Goal: Information Seeking & Learning: Find specific fact

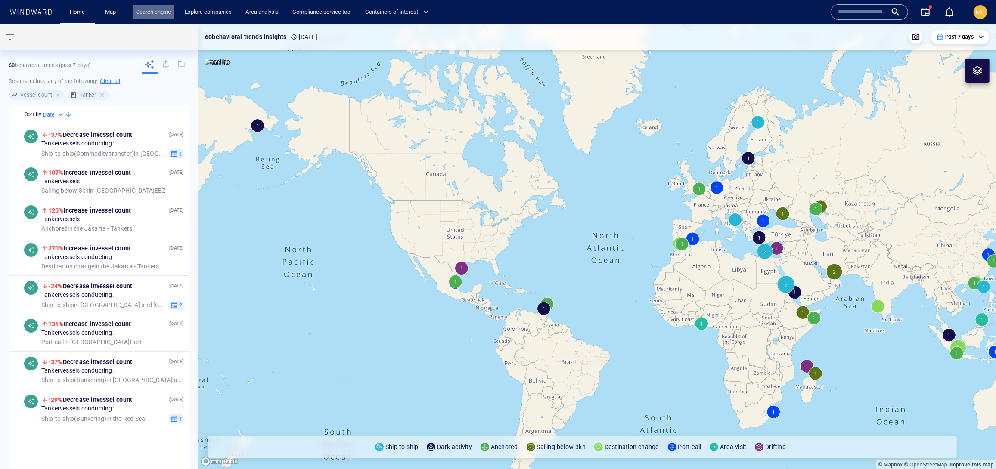
click at [174, 11] on link "Search engine" at bounding box center [154, 12] width 42 height 15
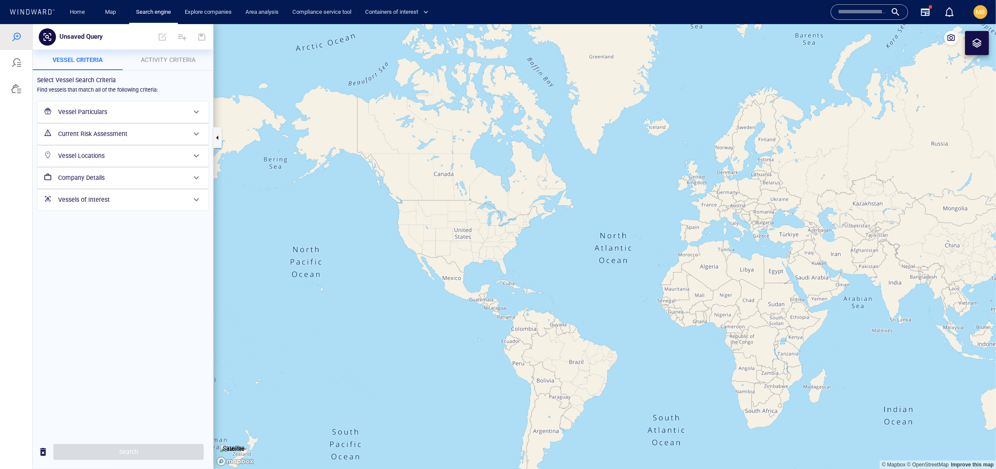
click at [131, 205] on h6 "Vessels of Interest" at bounding box center [122, 199] width 128 height 11
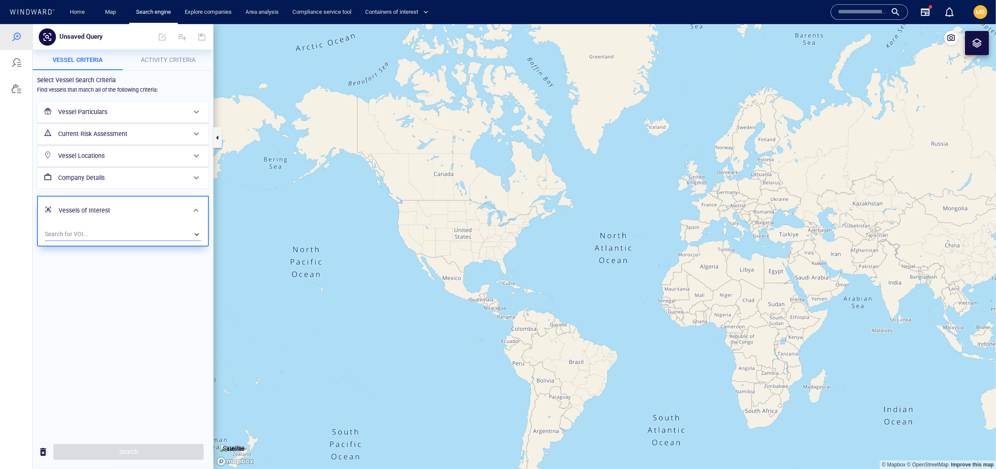
click at [128, 241] on div "​" at bounding box center [123, 234] width 156 height 13
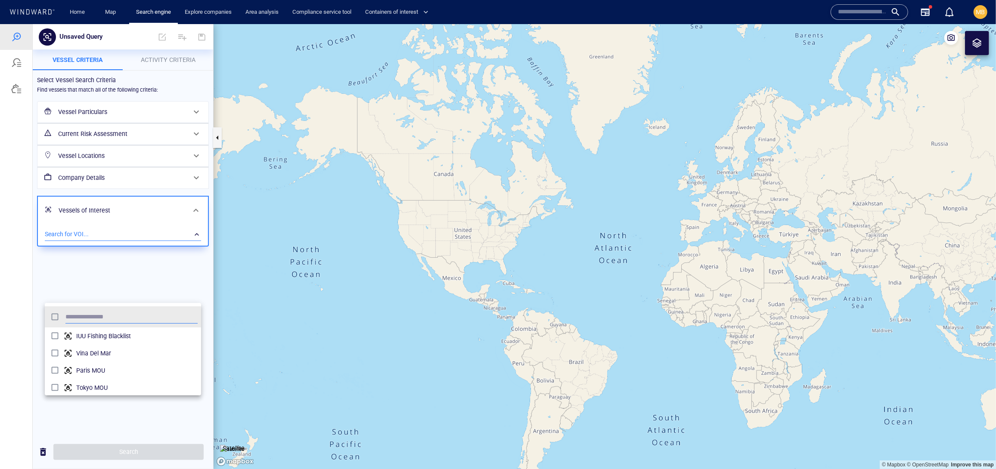
scroll to position [0, 0]
type input "***"
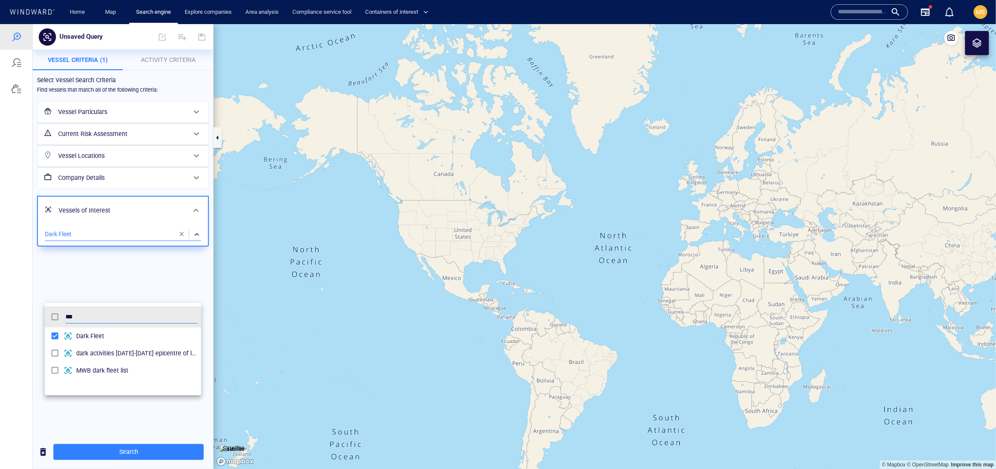
click at [121, 453] on div at bounding box center [498, 246] width 996 height 445
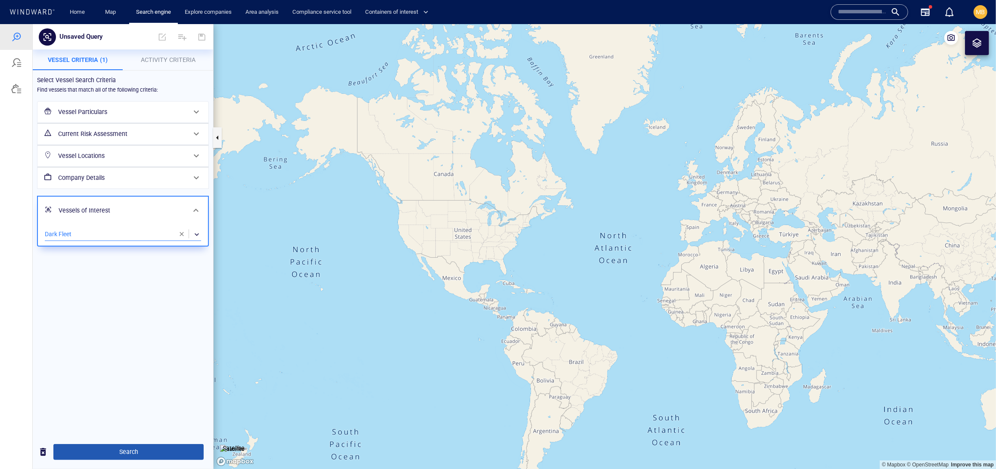
click at [130, 451] on span "Search" at bounding box center [128, 452] width 137 height 11
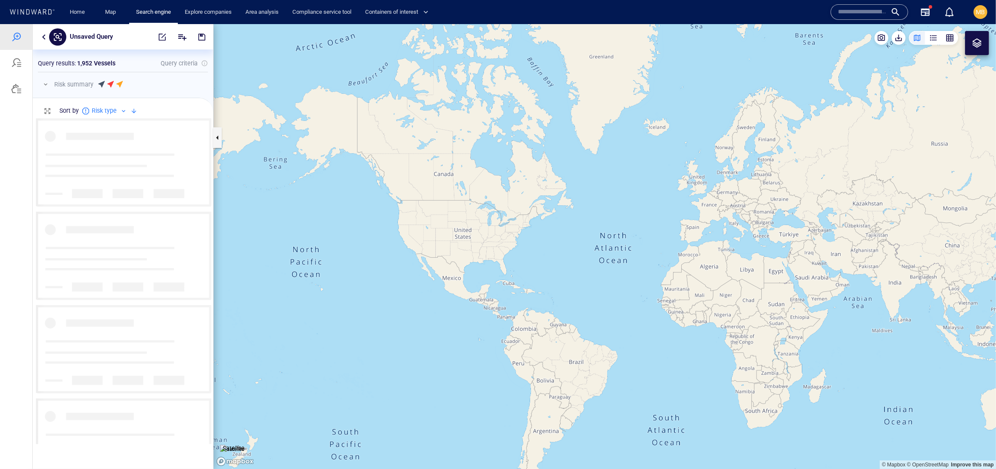
scroll to position [0, 0]
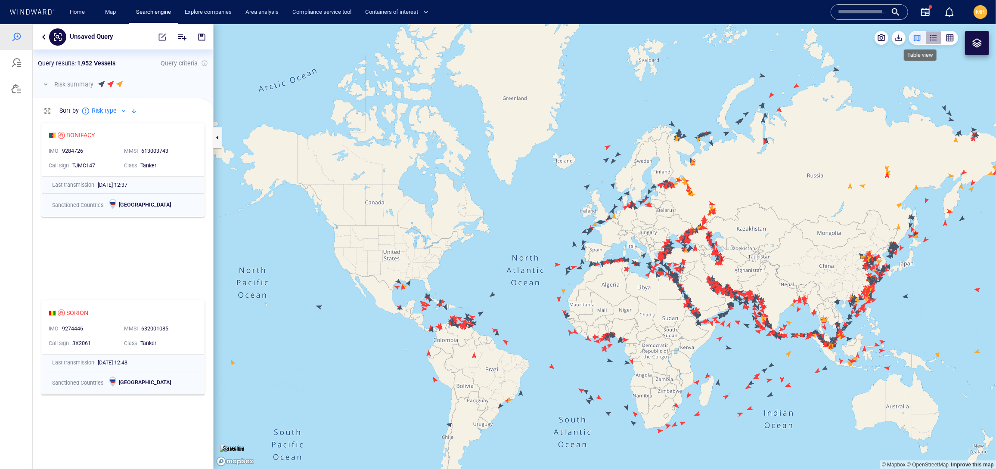
click at [929, 39] on div "button" at bounding box center [933, 37] width 9 height 9
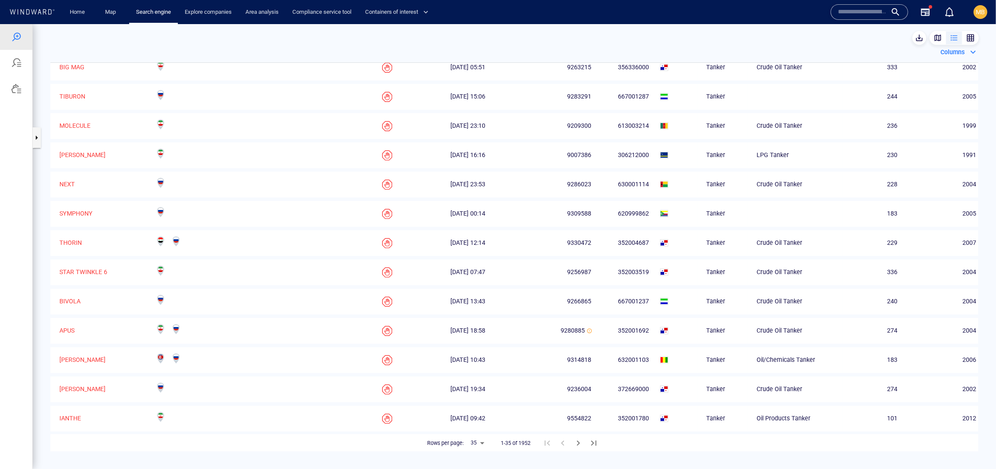
scroll to position [524, 0]
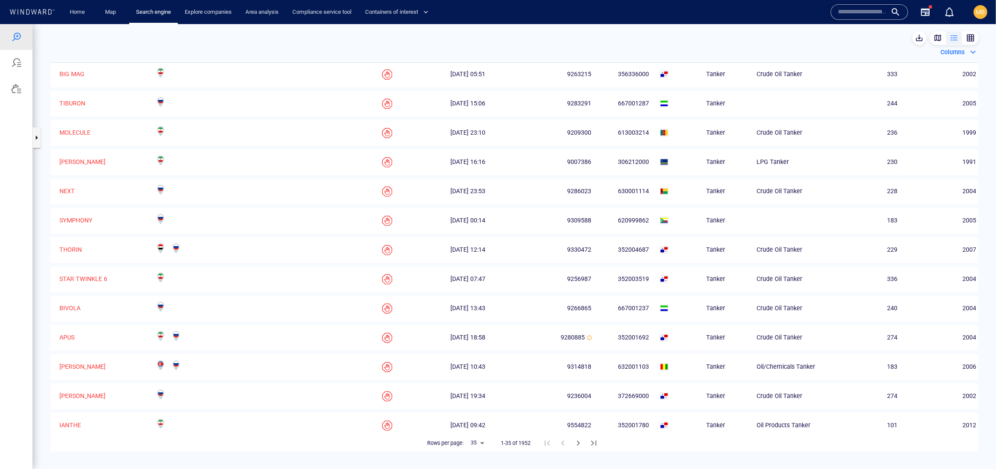
click at [479, 447] on body "Unsaved Query Something went wrong An error occurred while searching for the en…" at bounding box center [498, 246] width 996 height 445
click at [474, 433] on li "50" at bounding box center [472, 426] width 24 height 16
type input "**"
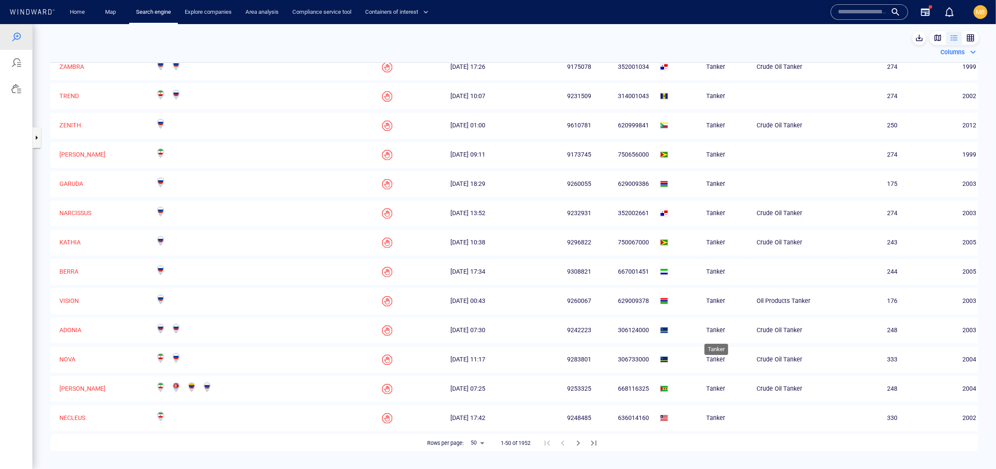
scroll to position [0, 0]
click at [584, 444] on icon "Next Page" at bounding box center [578, 443] width 10 height 10
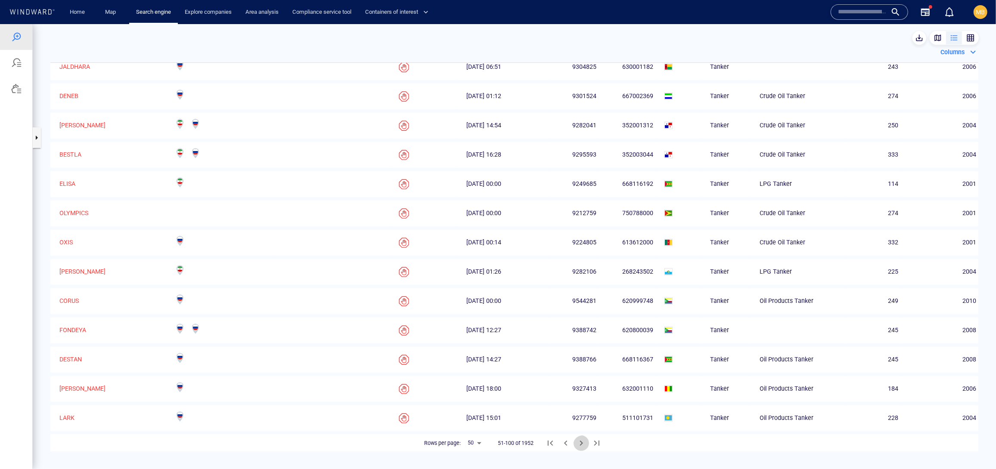
click at [587, 445] on icon "Next Page" at bounding box center [581, 443] width 10 height 10
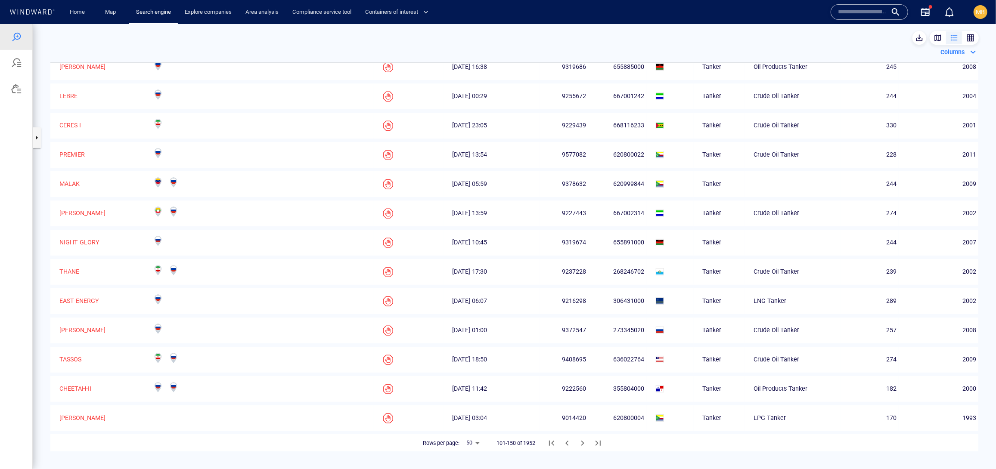
click at [588, 445] on icon "Next Page" at bounding box center [582, 443] width 10 height 10
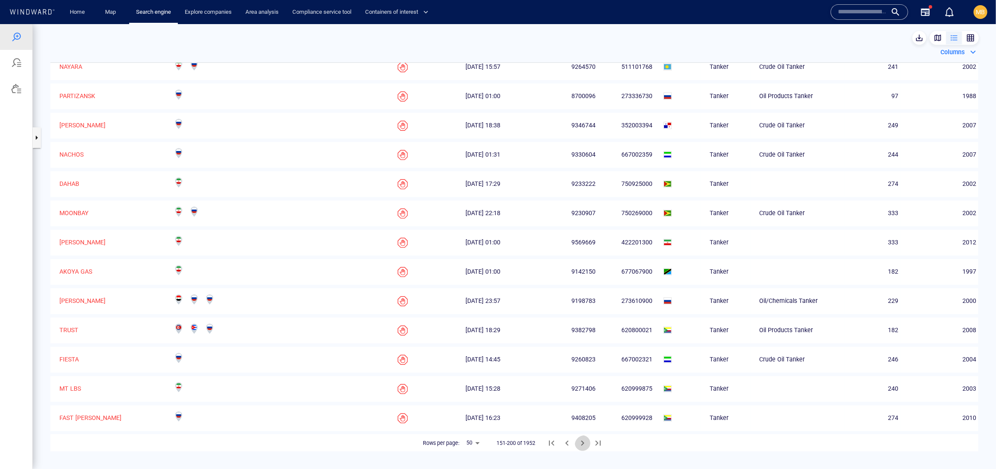
click at [588, 445] on icon "Next Page" at bounding box center [582, 443] width 10 height 10
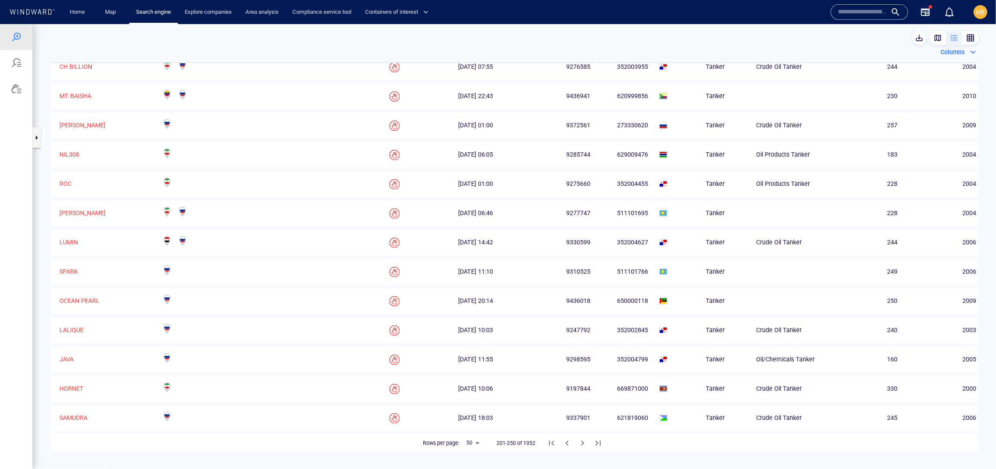
click at [603, 442] on icon "Last Page" at bounding box center [598, 443] width 10 height 10
